Goal: Navigation & Orientation: Find specific page/section

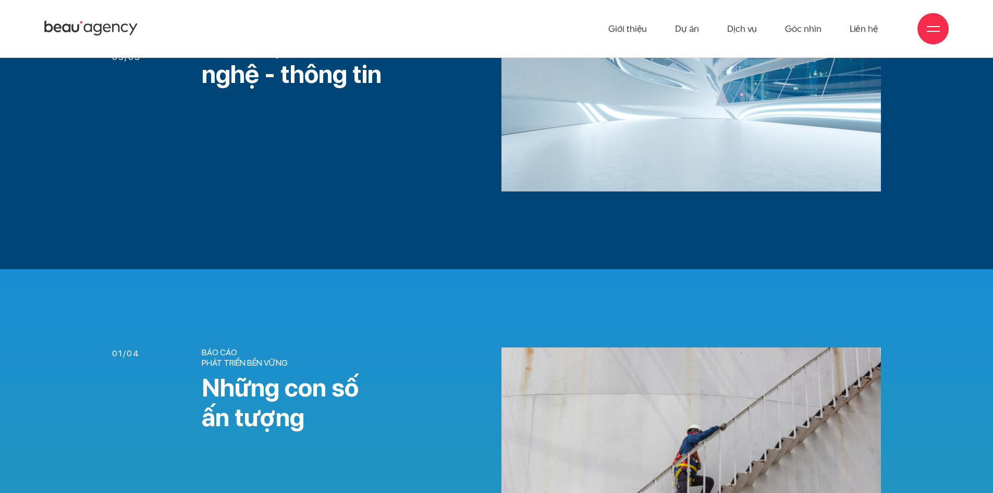
scroll to position [1251, 0]
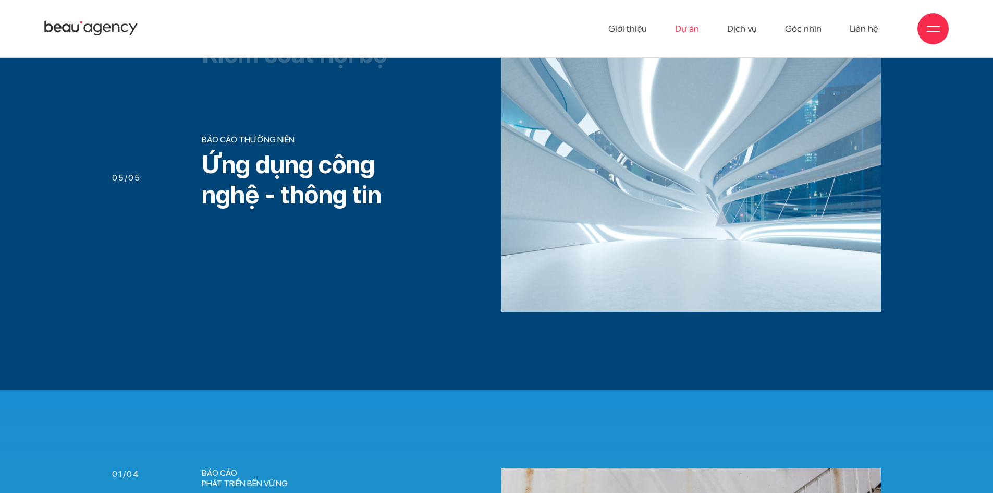
click at [686, 38] on link "Dự án" at bounding box center [687, 28] width 24 height 57
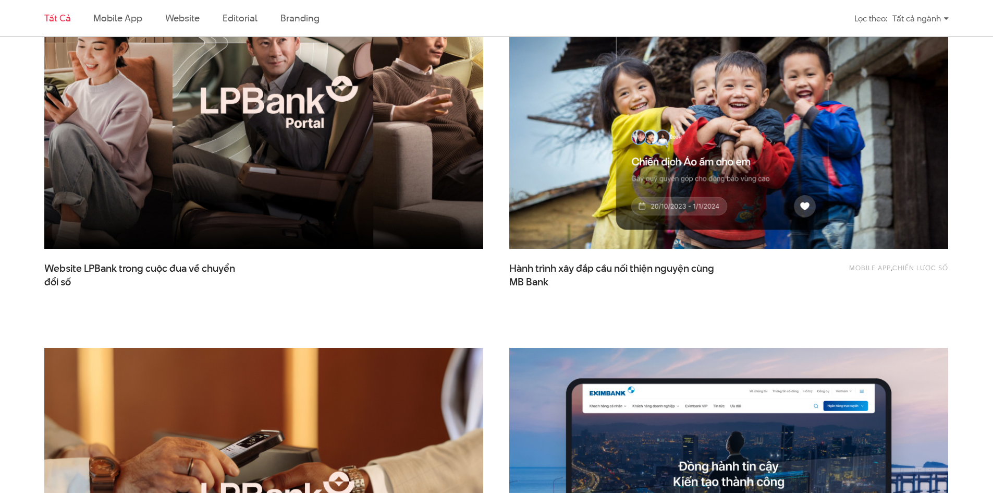
scroll to position [469, 0]
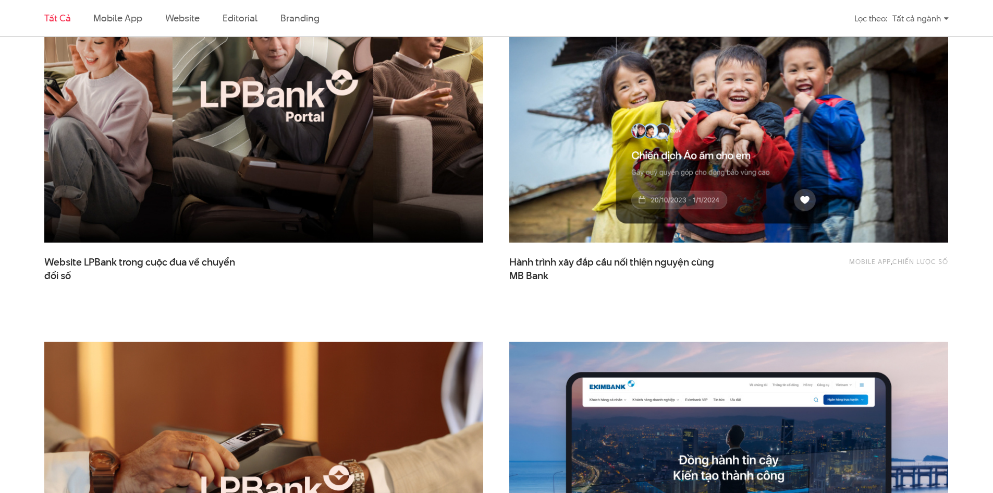
click at [332, 168] on img at bounding box center [263, 96] width 483 height 324
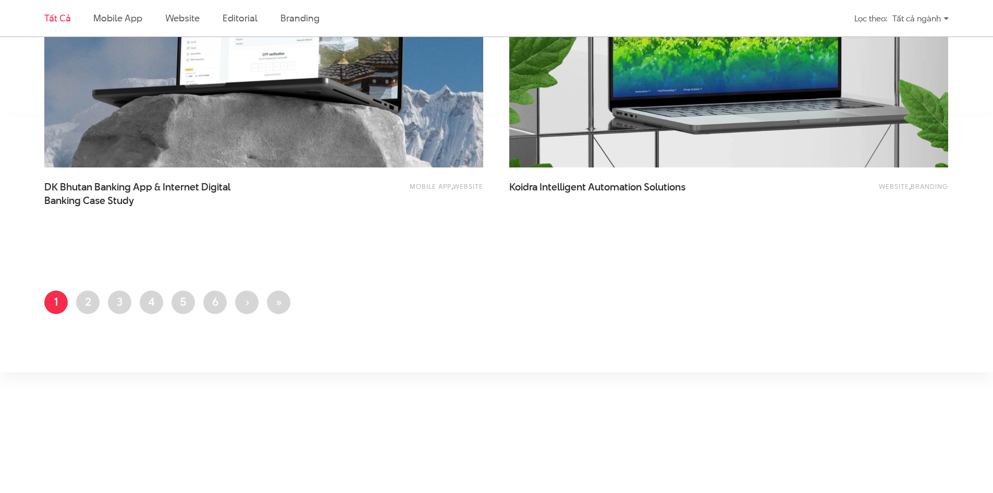
scroll to position [2450, 0]
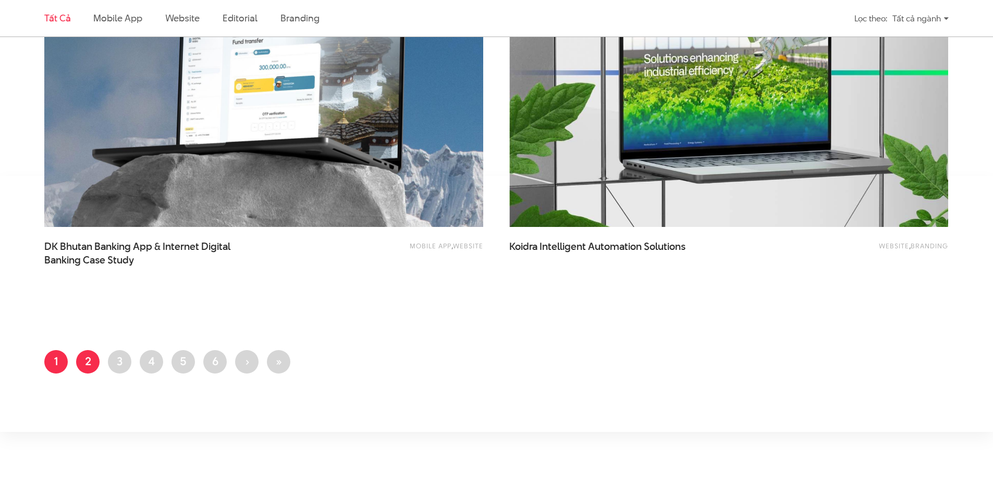
click at [87, 362] on link "Trang 2" at bounding box center [87, 361] width 23 height 23
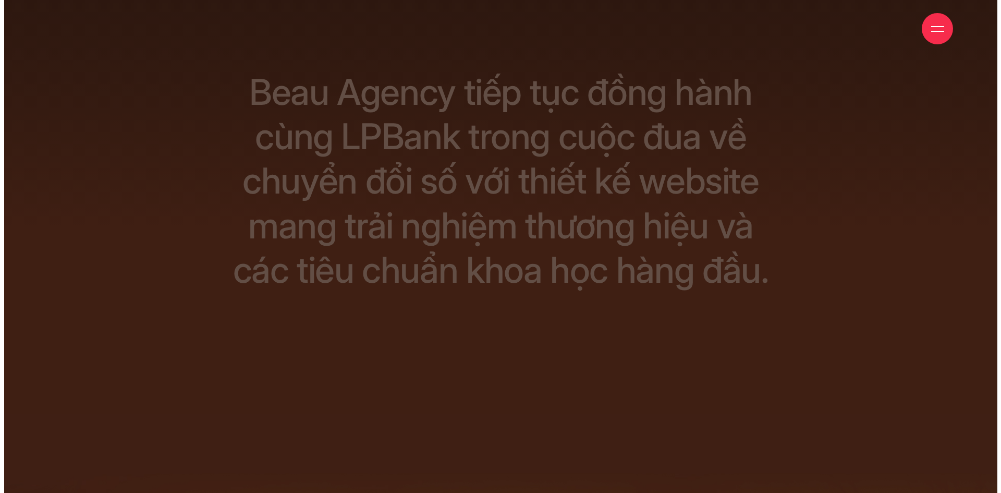
scroll to position [238, 0]
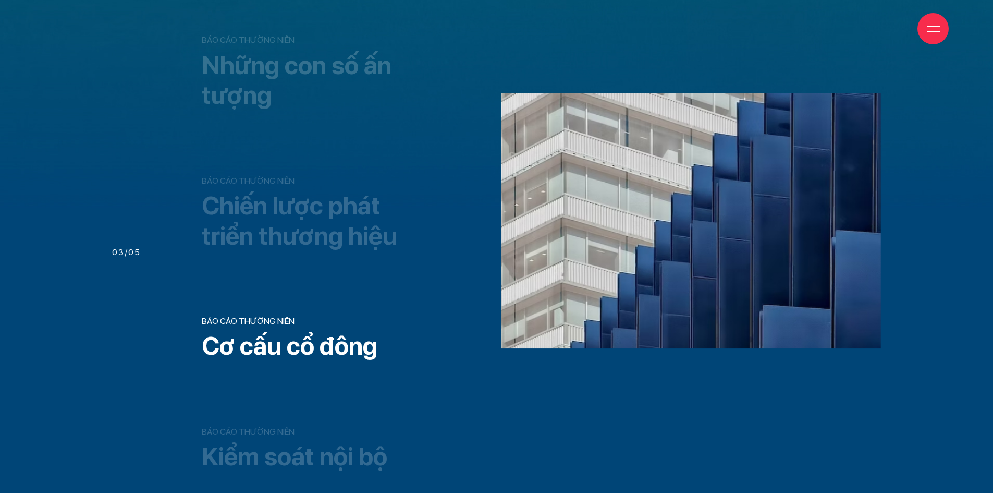
scroll to position [938, 0]
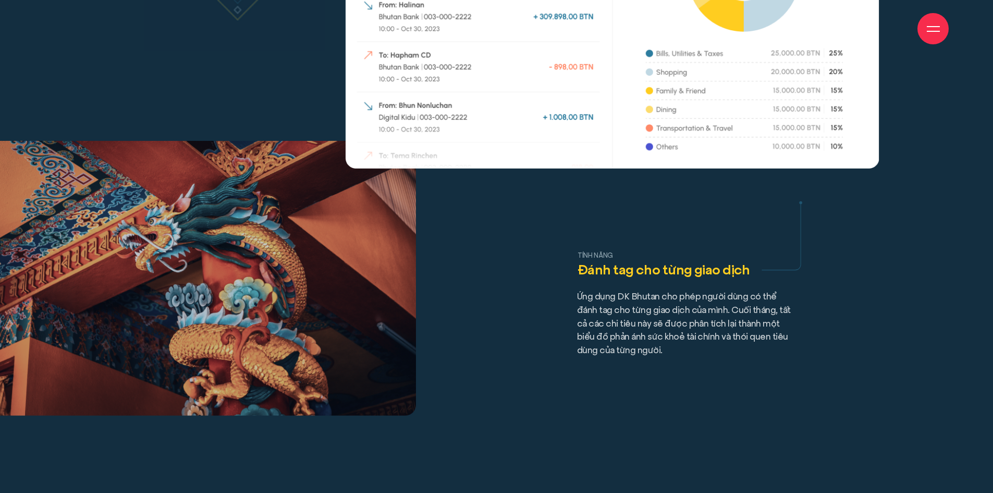
scroll to position [8706, 0]
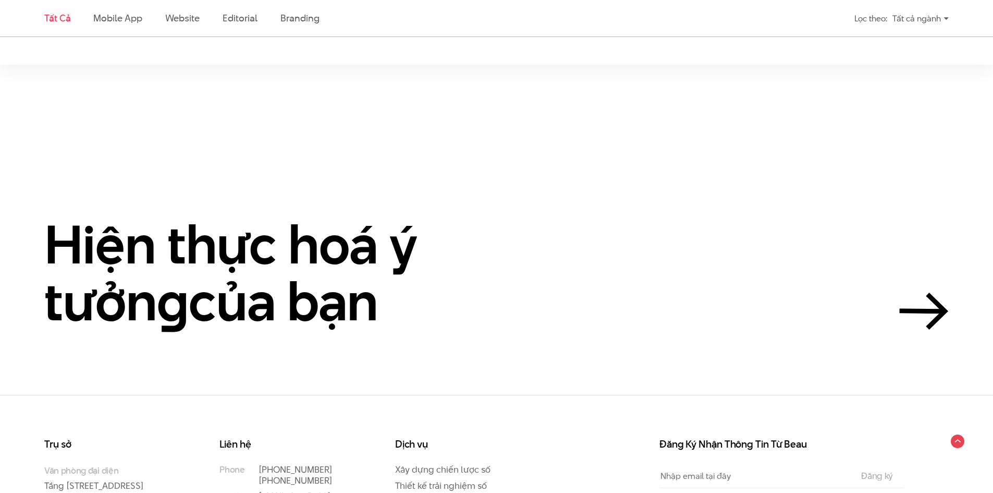
scroll to position [2763, 0]
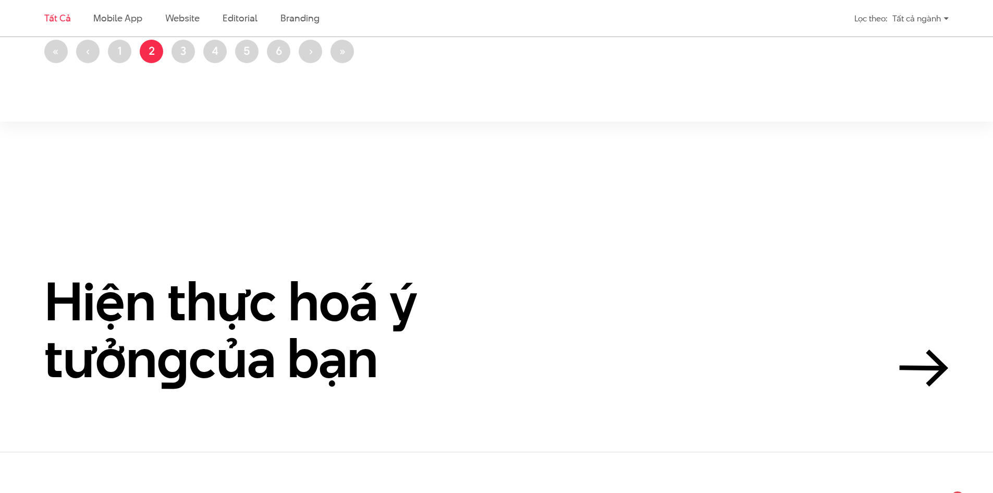
click at [178, 62] on li "Trang 3" at bounding box center [183, 51] width 23 height 23
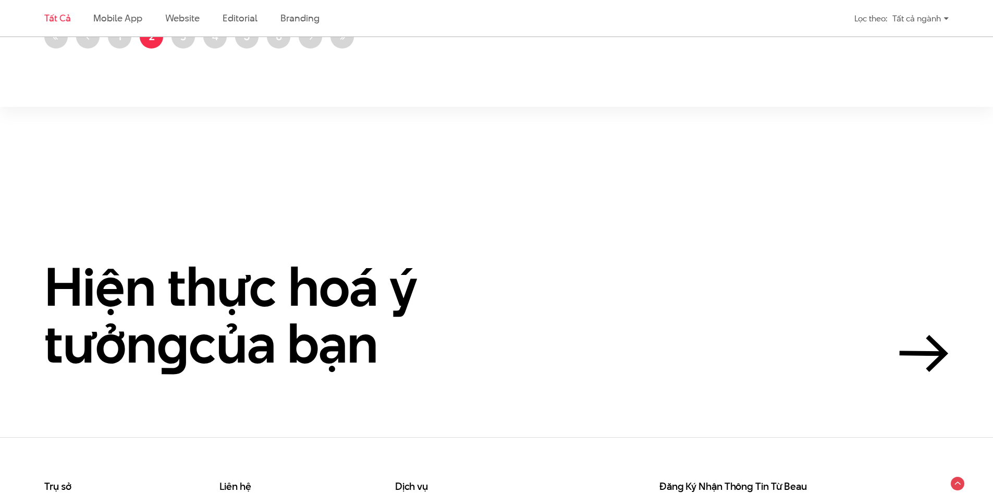
scroll to position [2647, 0]
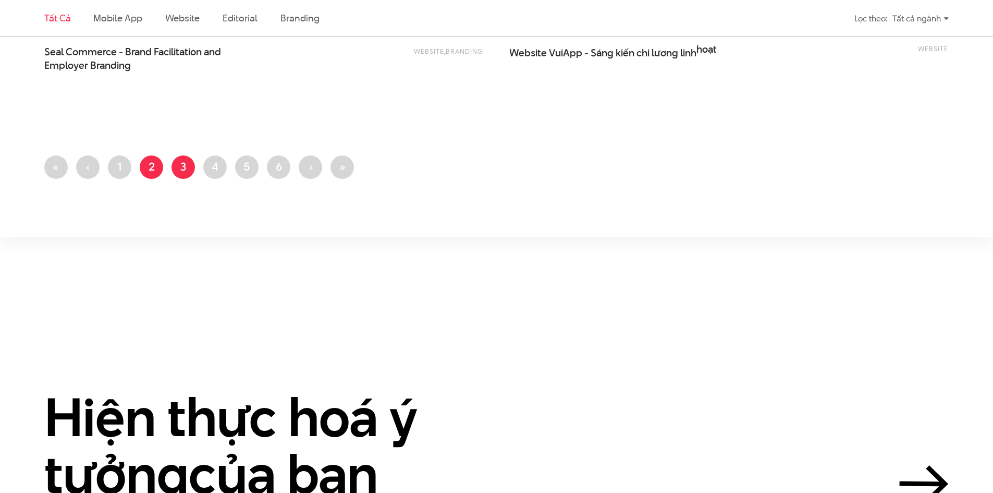
click at [184, 162] on link "Trang 3" at bounding box center [183, 166] width 23 height 23
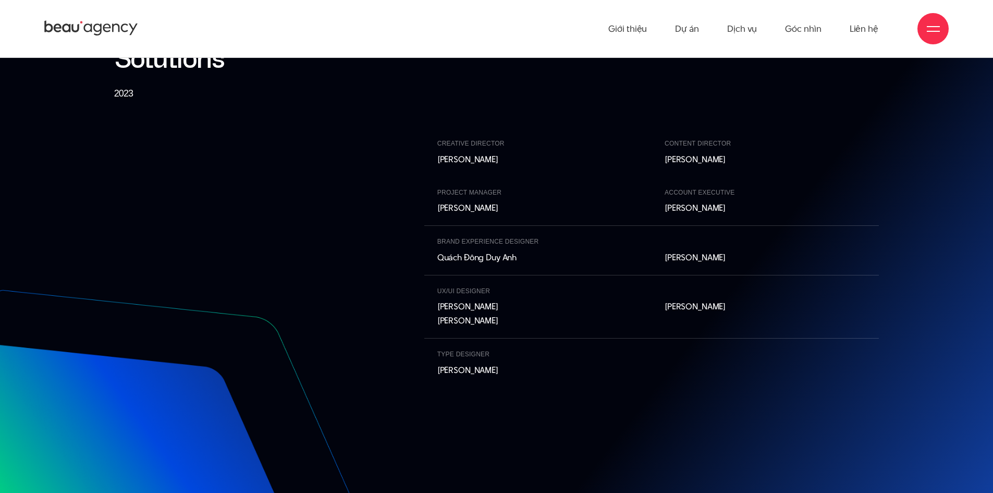
scroll to position [11283, 0]
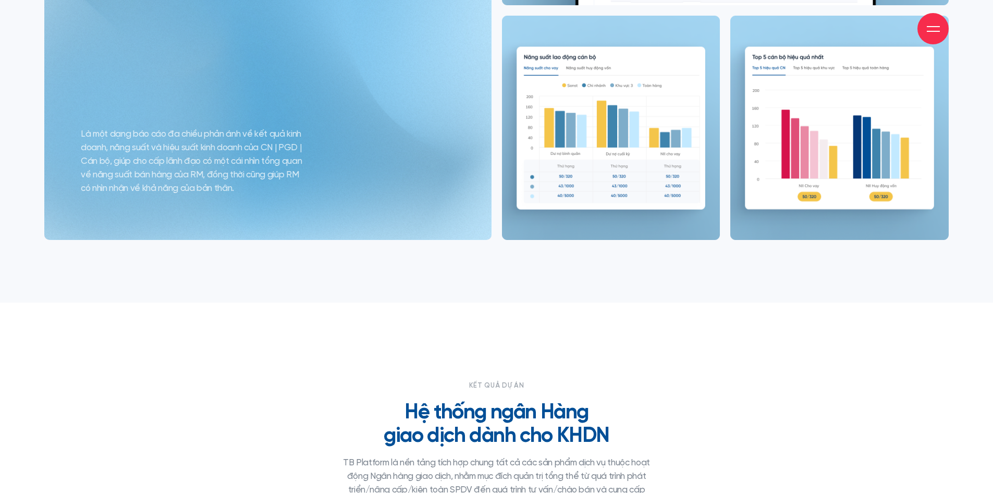
scroll to position [6611, 0]
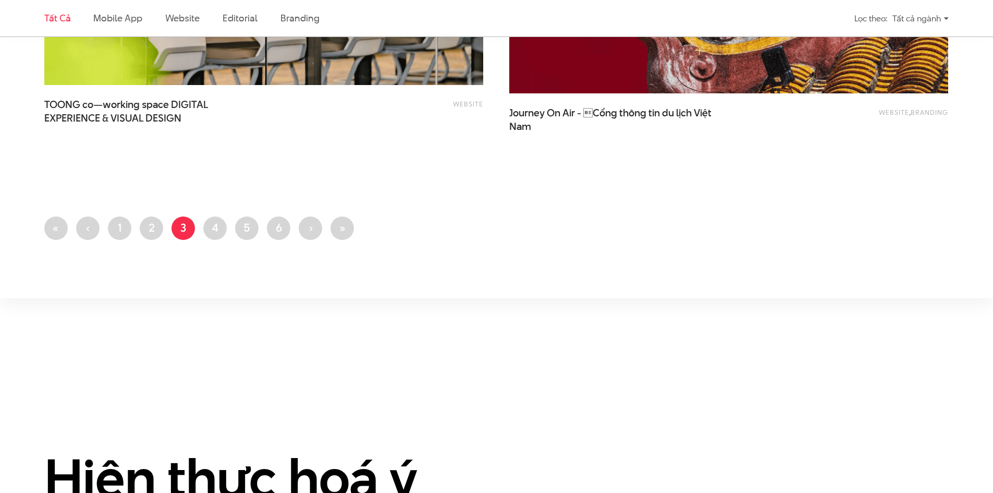
scroll to position [2711, 0]
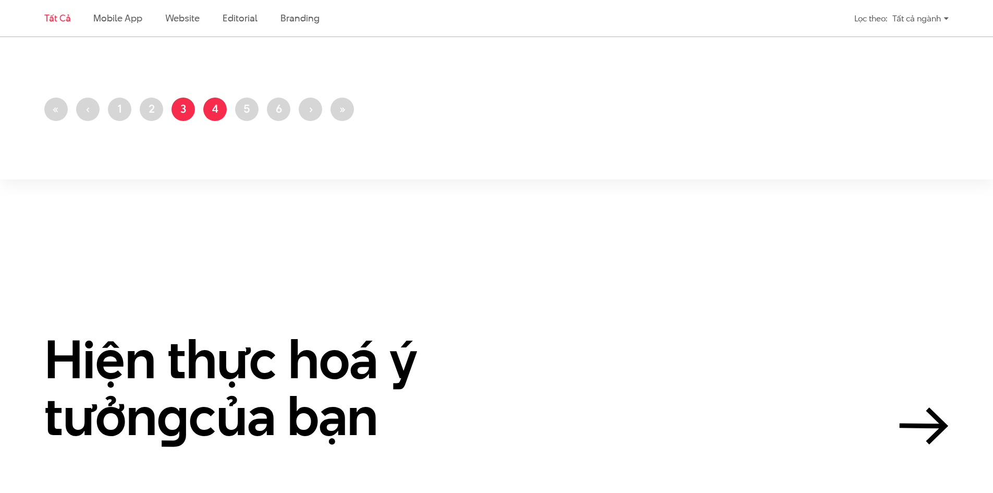
click at [214, 111] on link "Trang 4" at bounding box center [214, 108] width 23 height 23
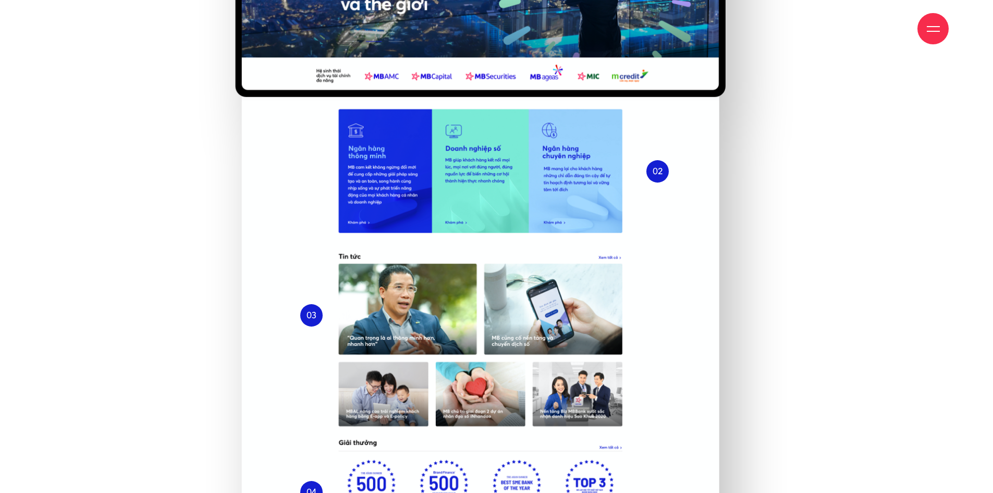
scroll to position [4379, 0]
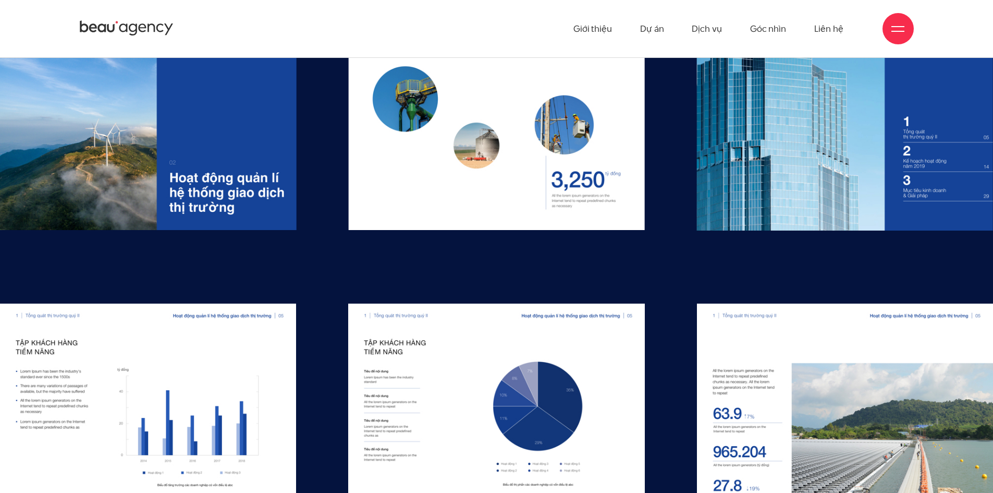
scroll to position [8863, 0]
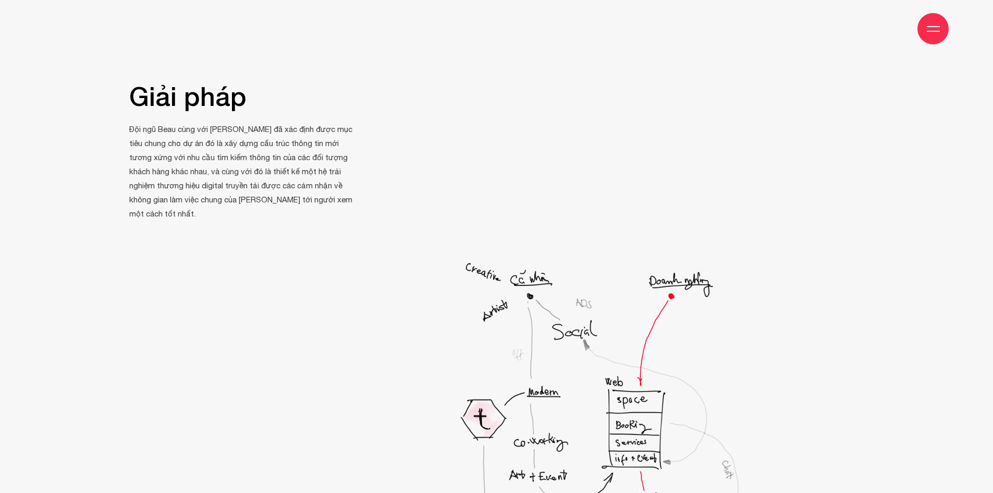
scroll to position [2502, 0]
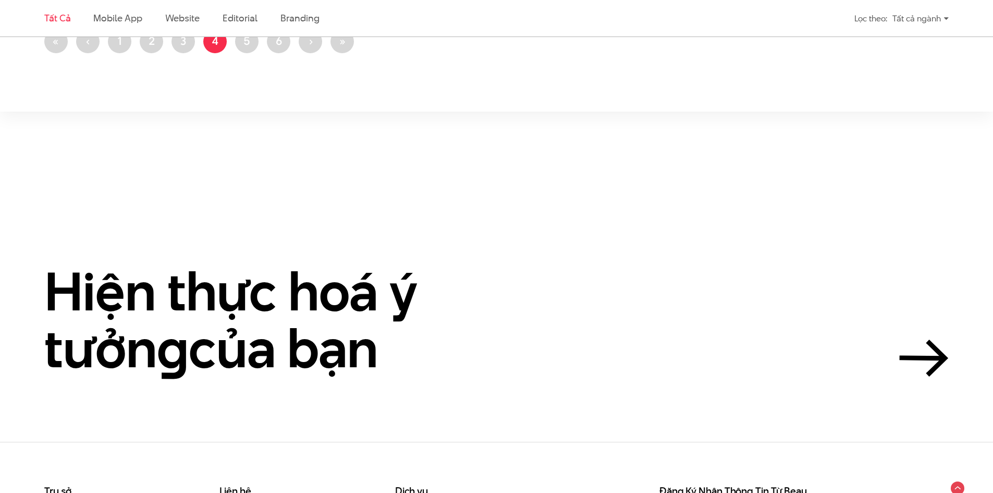
scroll to position [2867, 0]
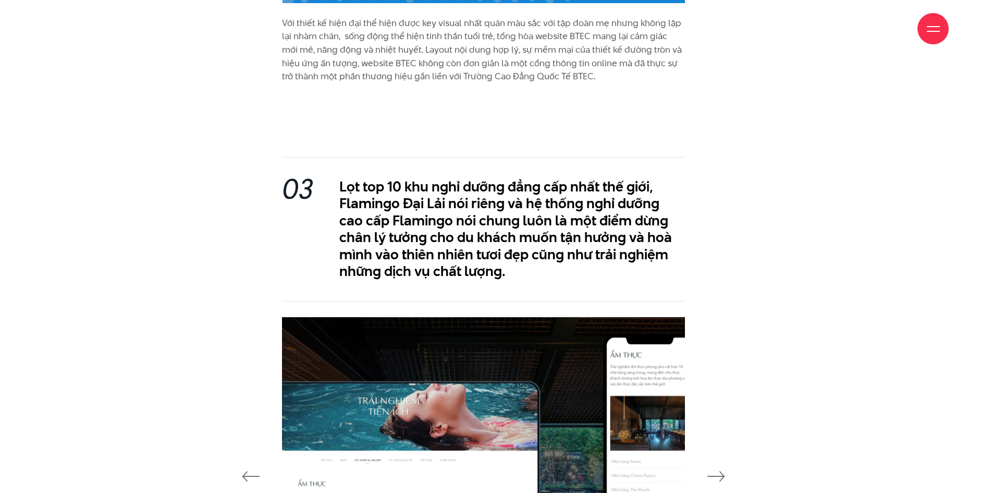
scroll to position [2555, 0]
